Goal: Register for event/course

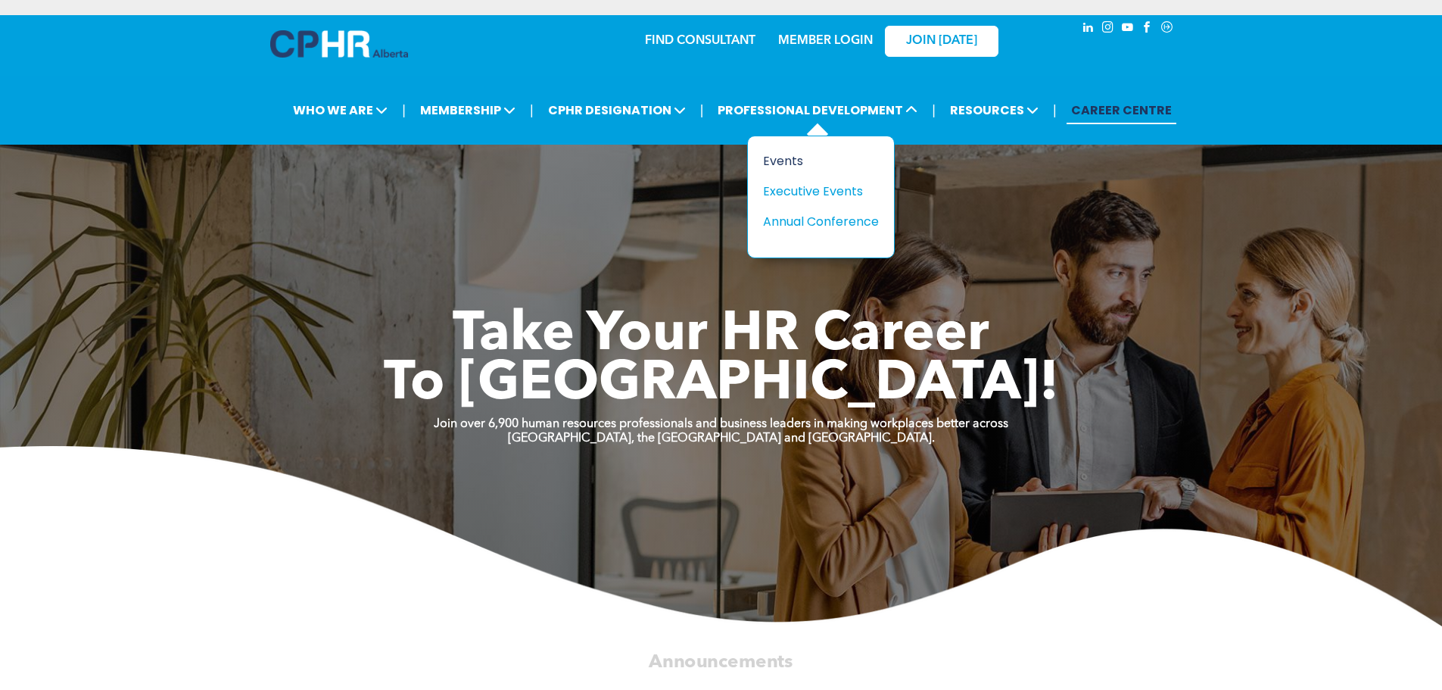
click at [771, 164] on div "Events" at bounding box center [815, 160] width 104 height 19
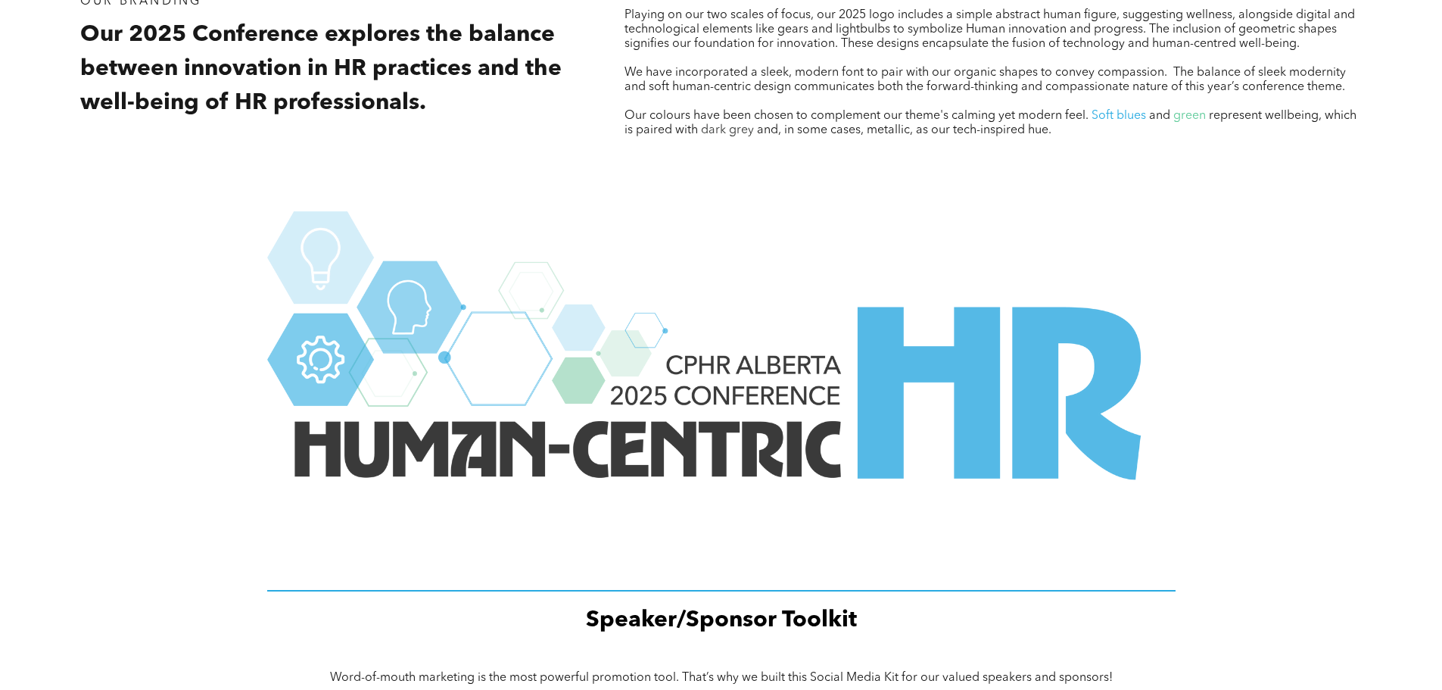
scroll to position [1656, 0]
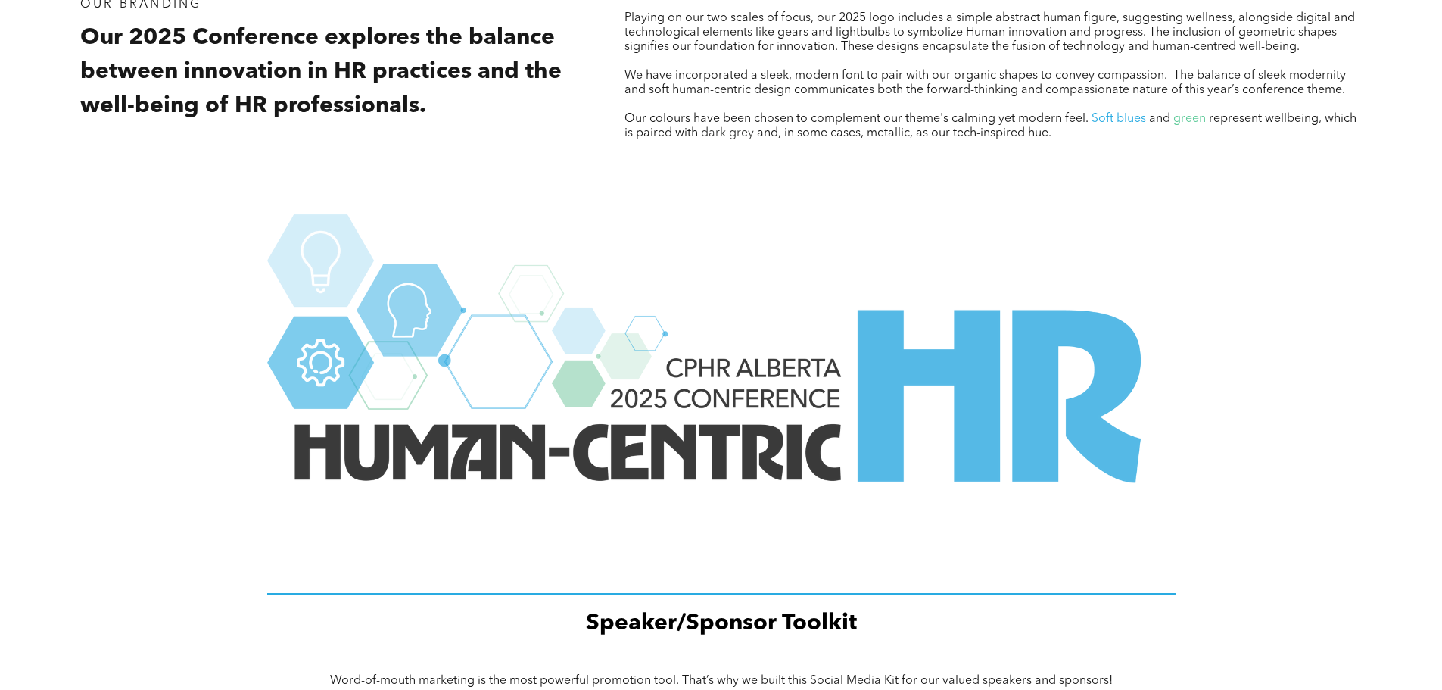
click at [518, 425] on img at bounding box center [721, 399] width 908 height 371
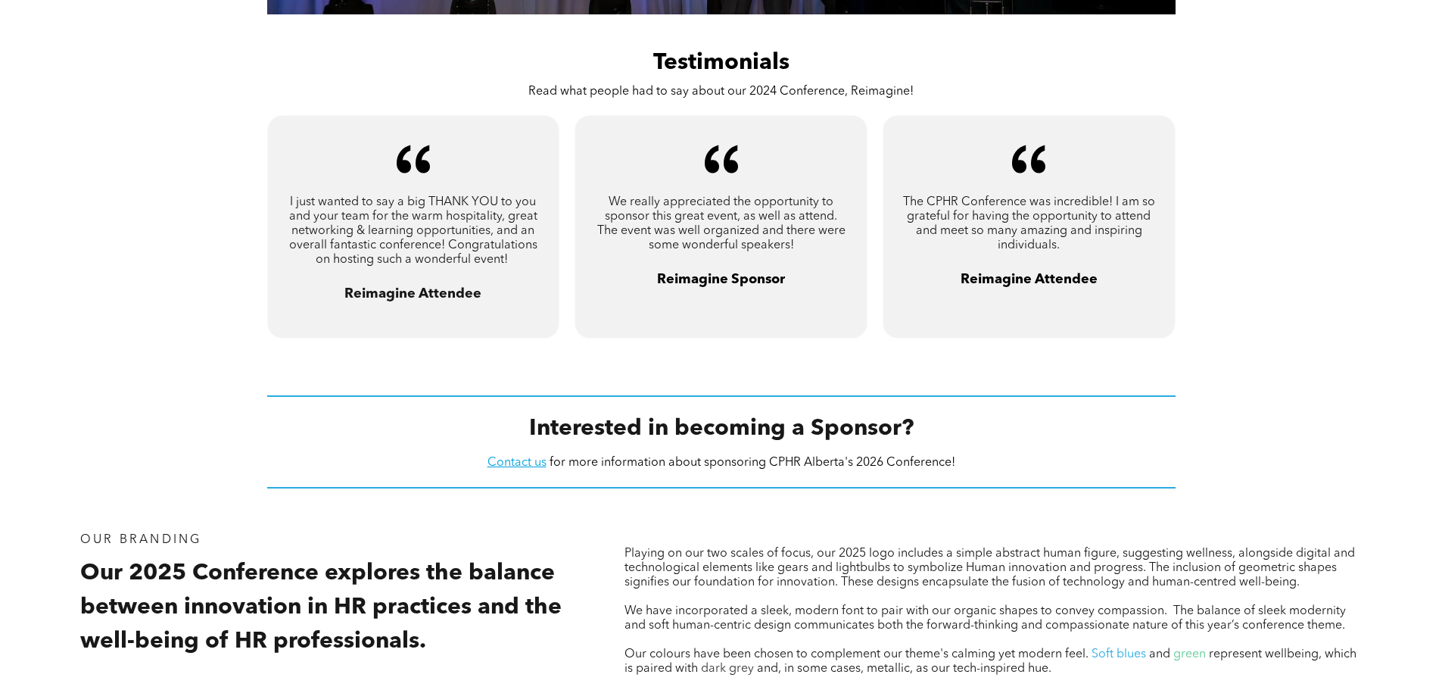
scroll to position [899, 0]
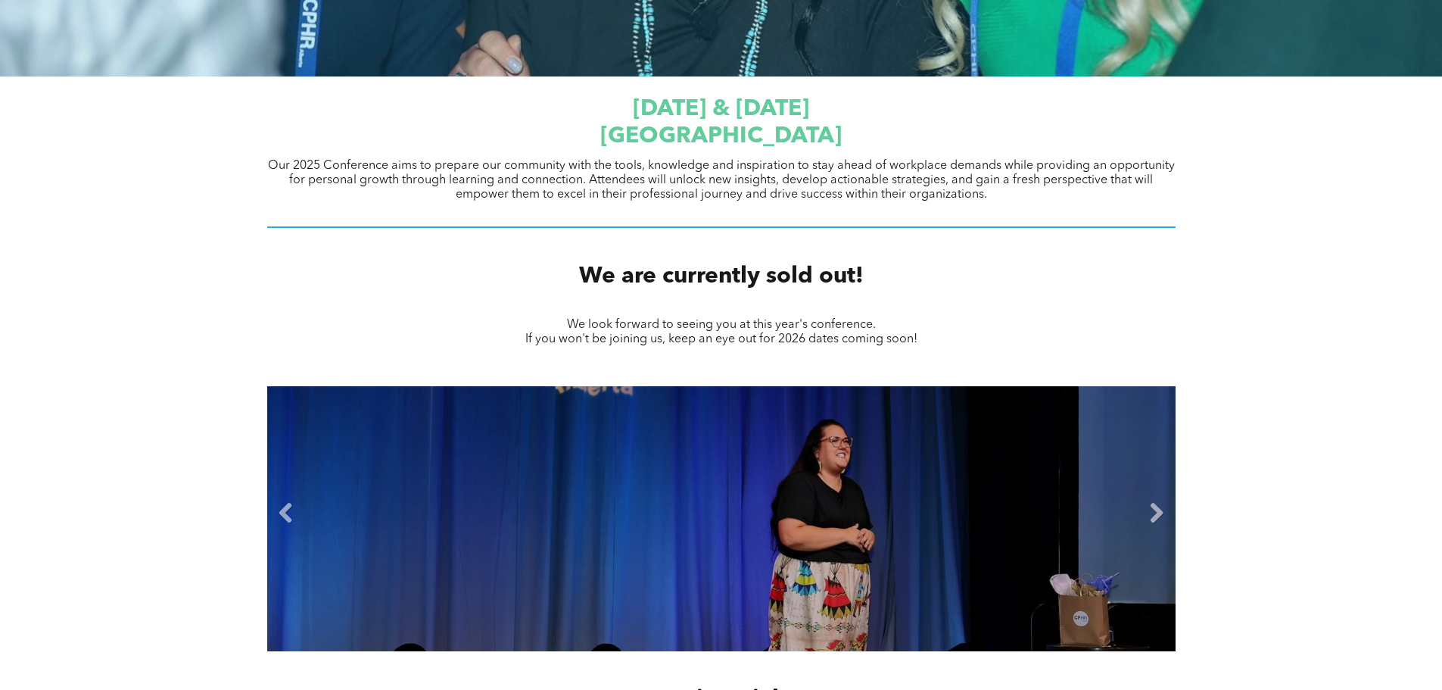
scroll to position [530, 0]
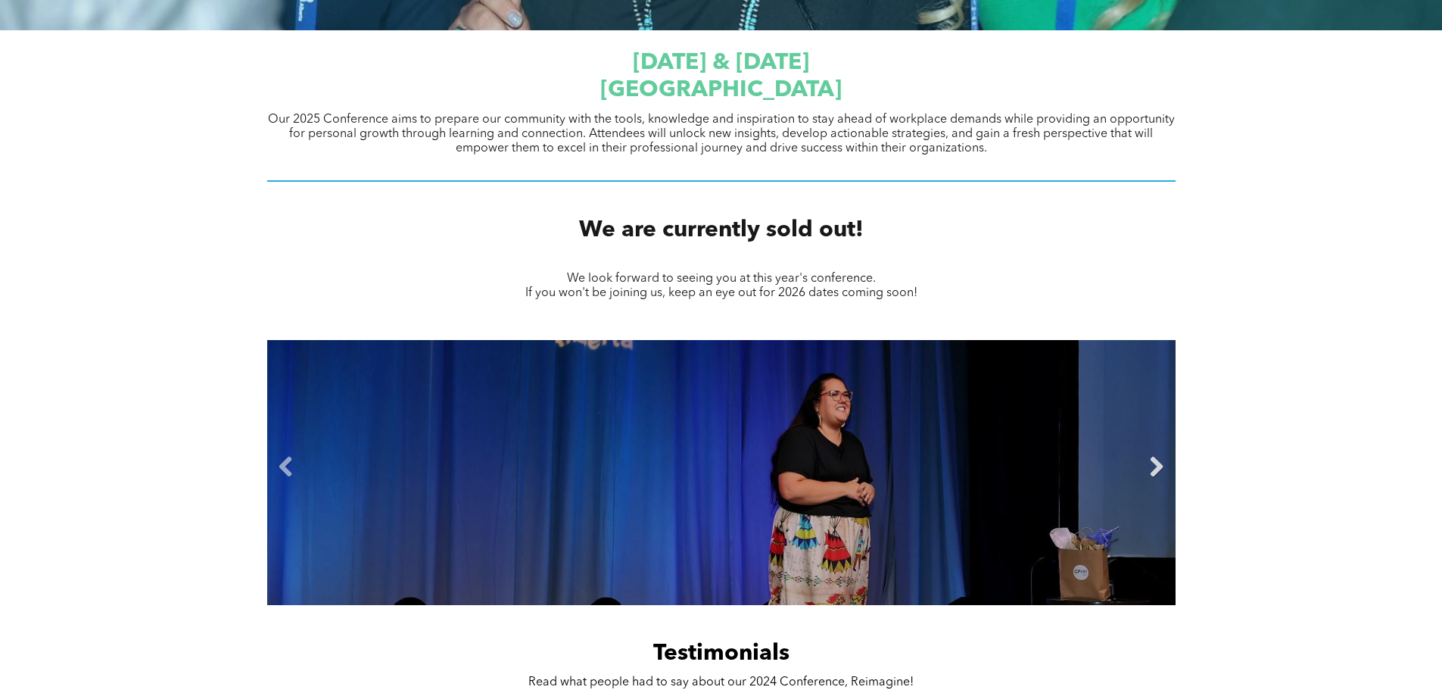
click at [1145, 472] on div "Slide title Write your caption here Button Slide title Write your caption here …" at bounding box center [721, 472] width 908 height 265
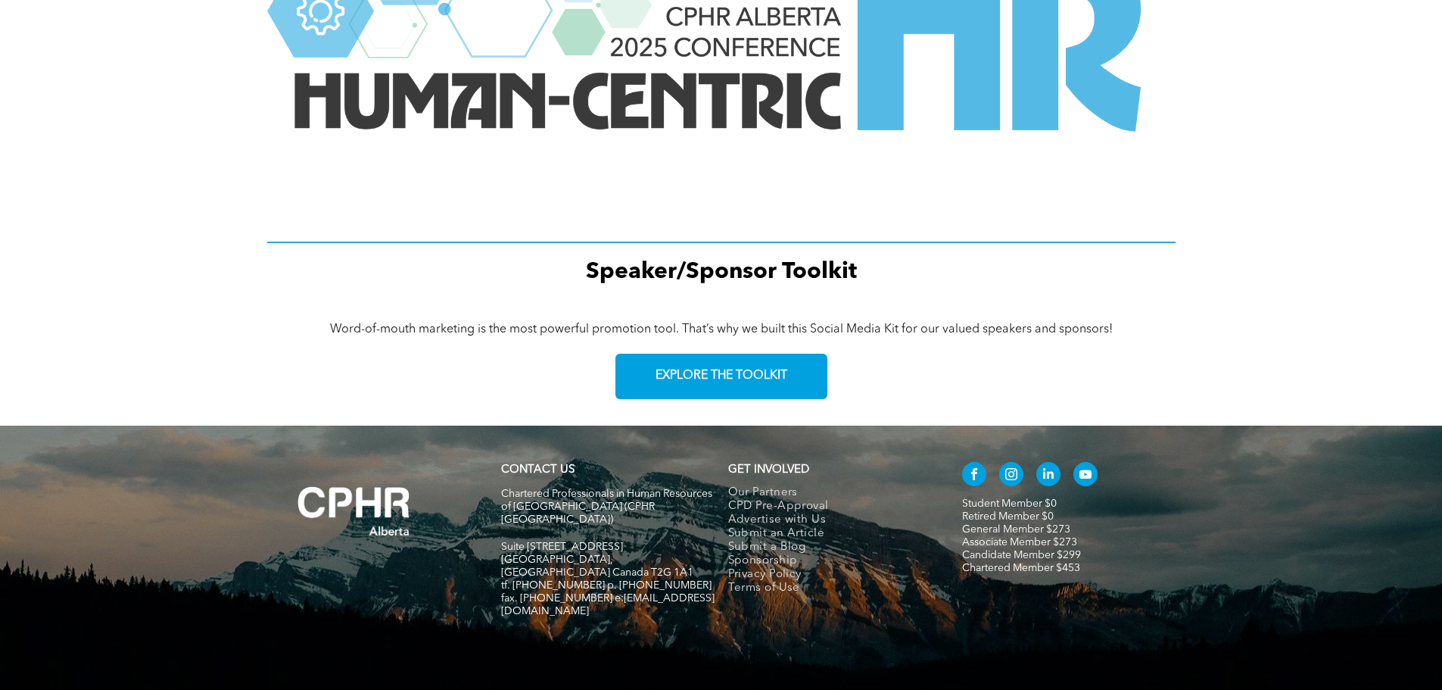
scroll to position [2034, 0]
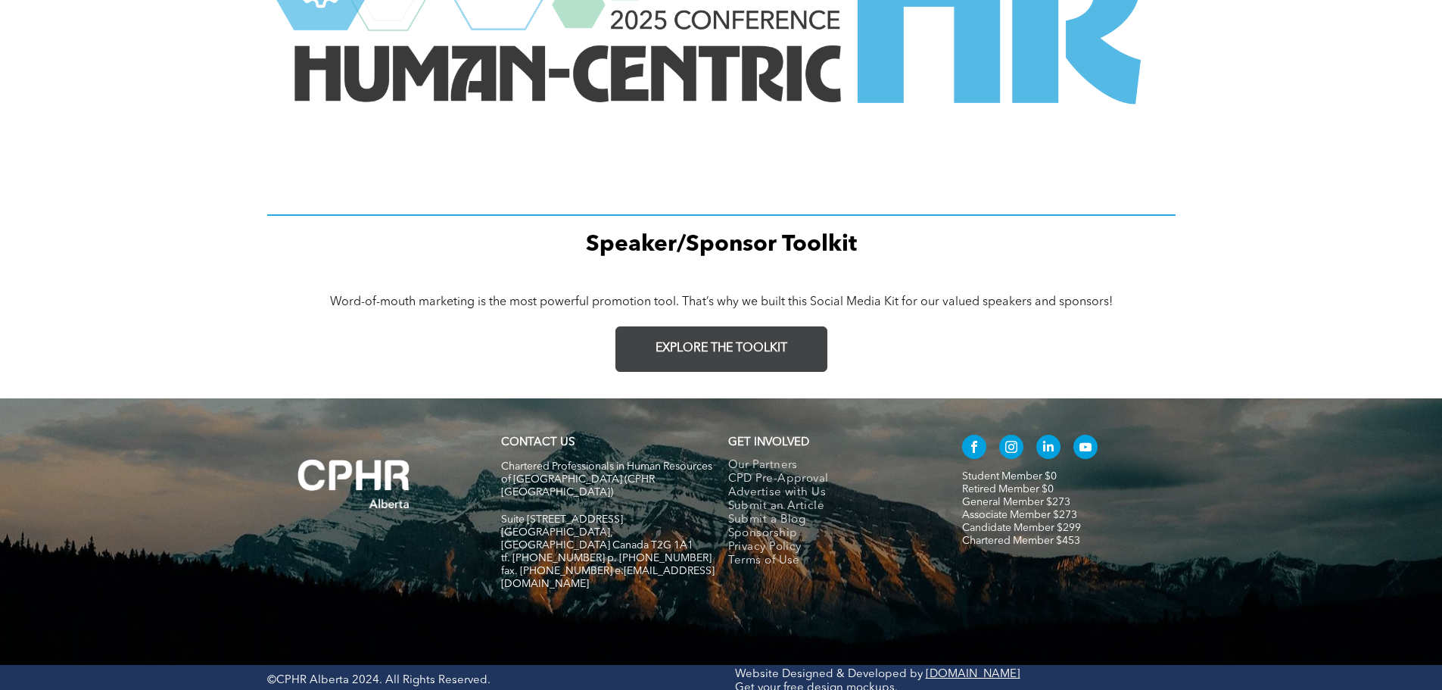
click at [737, 356] on link "EXPLORE THE TOOLKIT" at bounding box center [721, 348] width 212 height 45
